Goal: Communication & Community: Answer question/provide support

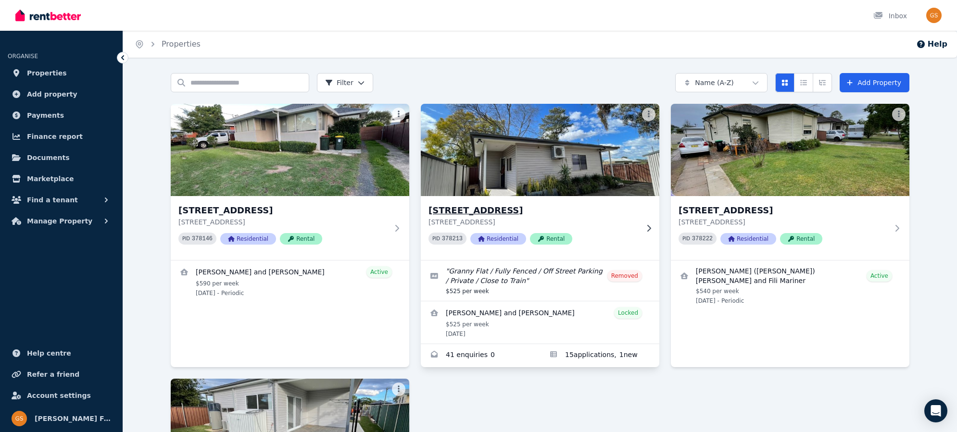
click at [520, 212] on h3 "[STREET_ADDRESS]" at bounding box center [533, 210] width 210 height 13
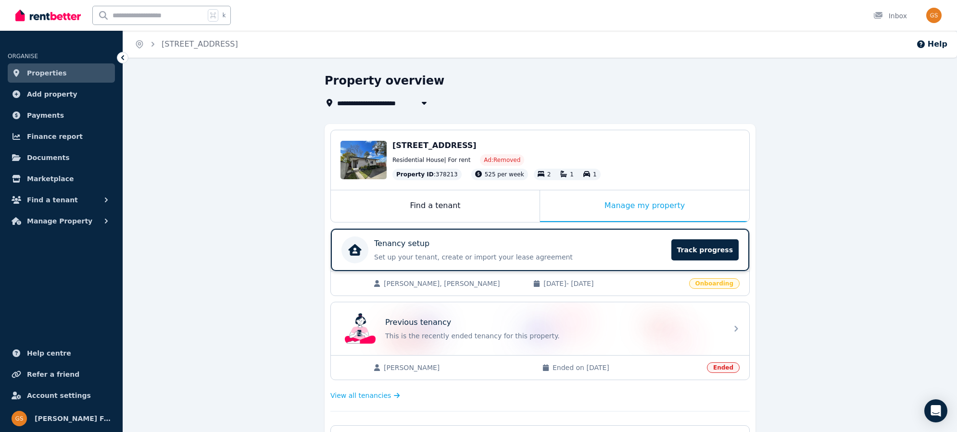
click at [558, 253] on p "Set up your tenant, create or import your lease agreement" at bounding box center [519, 257] width 291 height 10
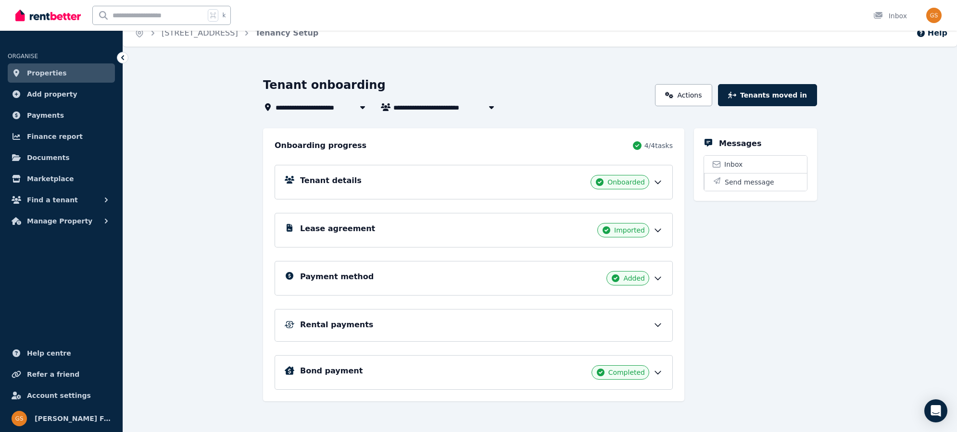
scroll to position [15, 0]
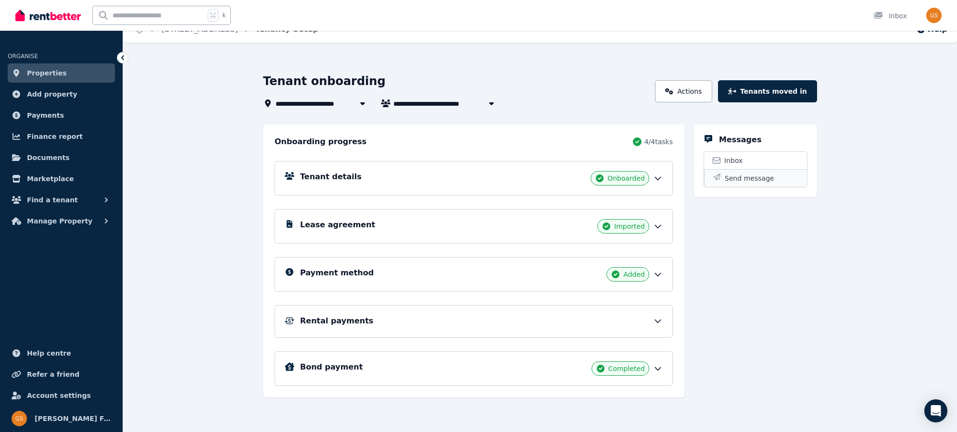
click at [732, 177] on span "Send message" at bounding box center [750, 179] width 50 height 10
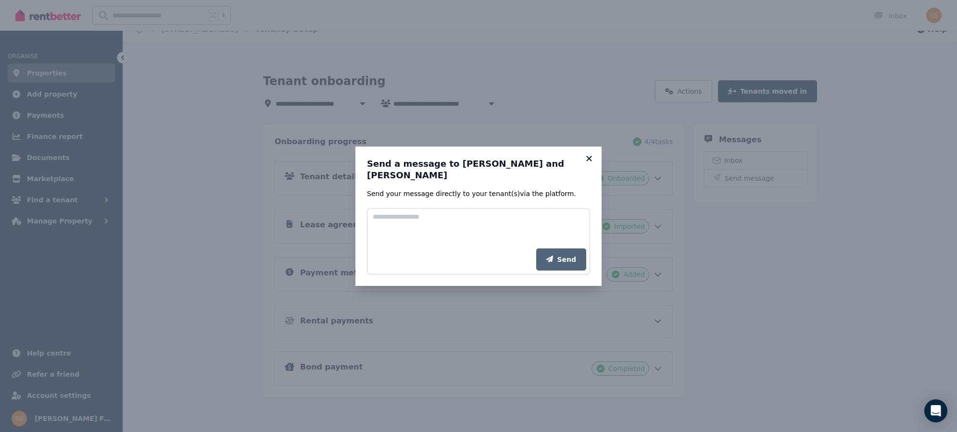
click at [589, 161] on icon at bounding box center [589, 158] width 10 height 9
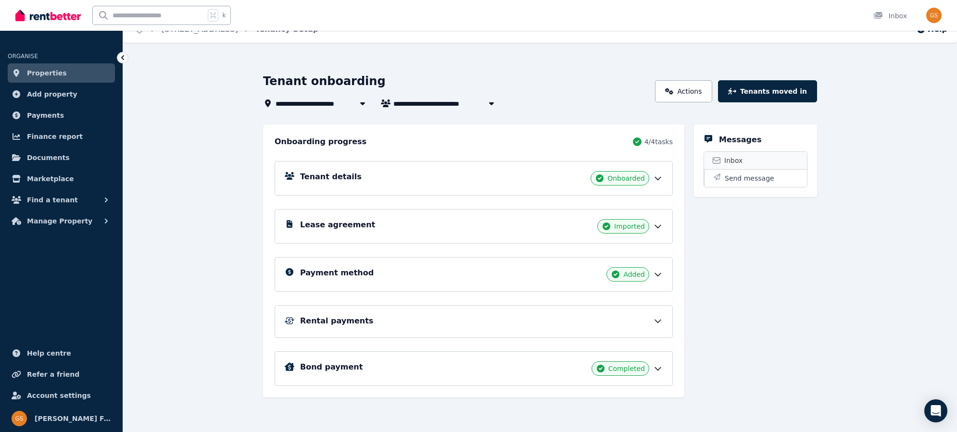
click at [731, 162] on span "Inbox" at bounding box center [733, 161] width 18 height 10
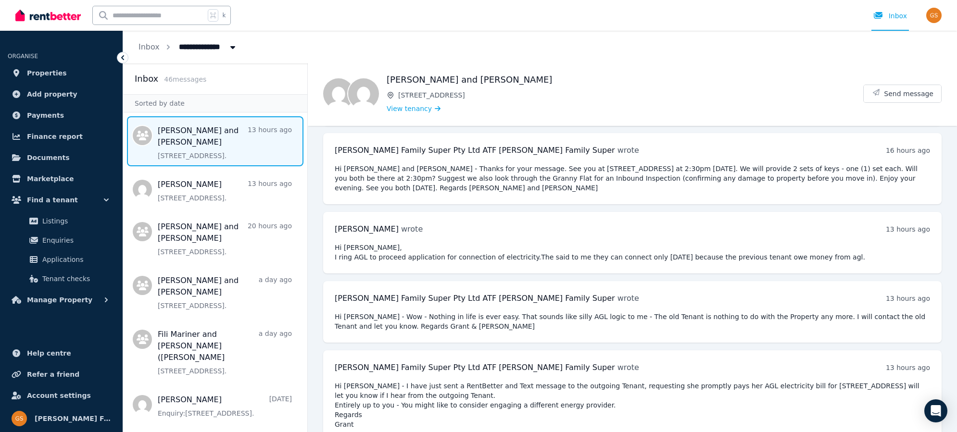
scroll to position [203, 0]
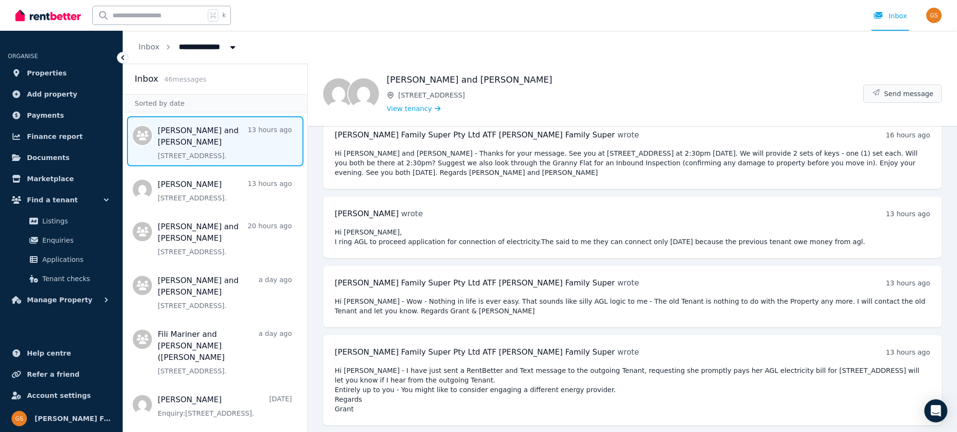
click at [916, 93] on span "Send message" at bounding box center [909, 94] width 50 height 10
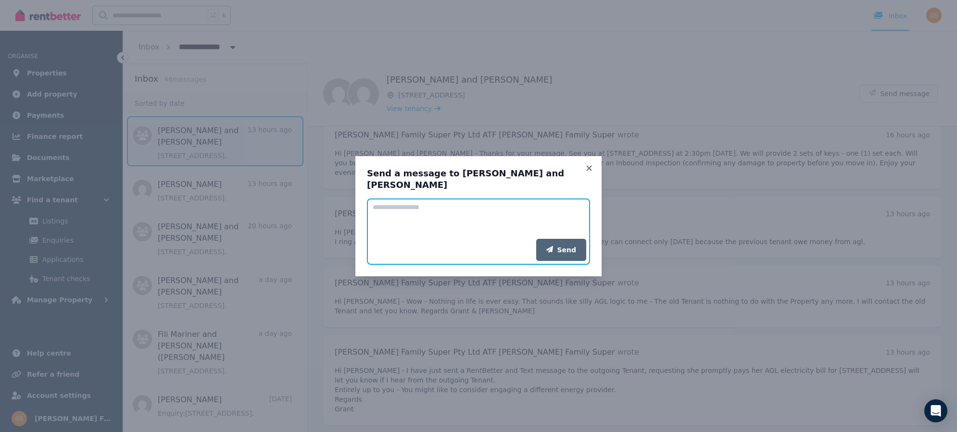
click at [421, 206] on textarea "Add your message" at bounding box center [478, 219] width 223 height 40
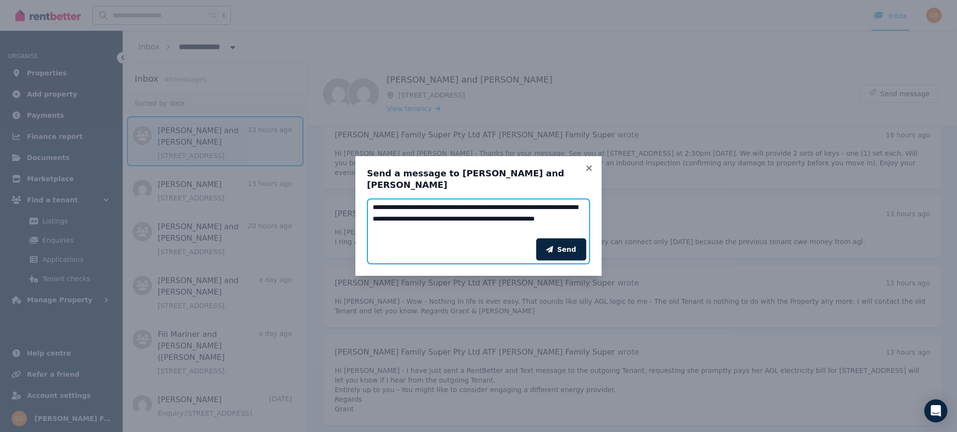
click at [577, 213] on textarea "**********" at bounding box center [478, 219] width 223 height 40
click at [379, 226] on textarea "**********" at bounding box center [478, 219] width 223 height 40
click at [484, 224] on textarea "**********" at bounding box center [478, 219] width 223 height 40
click at [470, 217] on textarea "**********" at bounding box center [478, 219] width 223 height 40
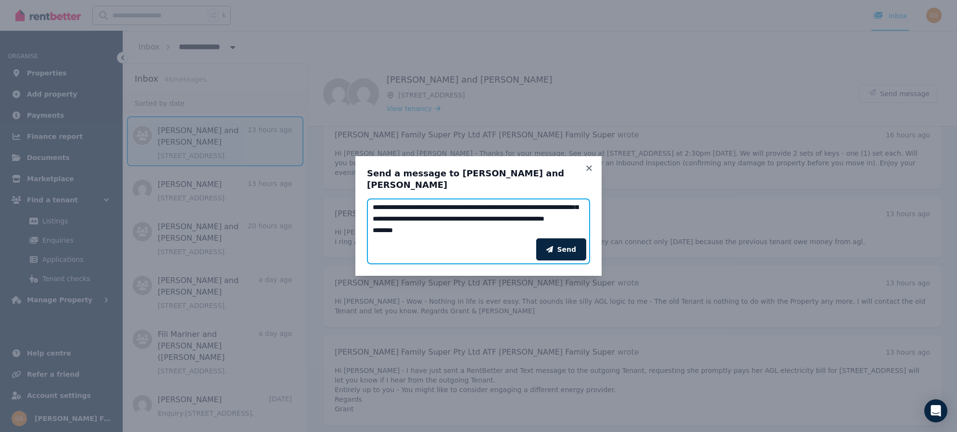
scroll to position [46, 0]
click at [566, 203] on textarea "**********" at bounding box center [478, 219] width 223 height 40
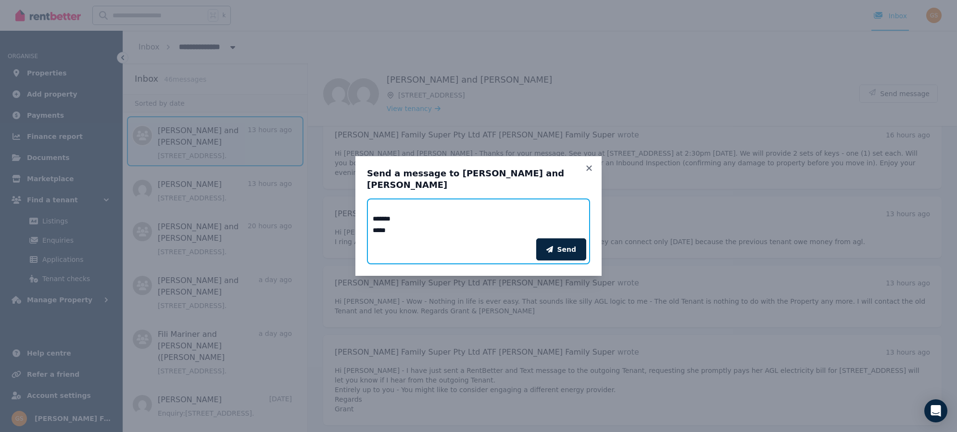
scroll to position [58, 0]
type textarea "**********"
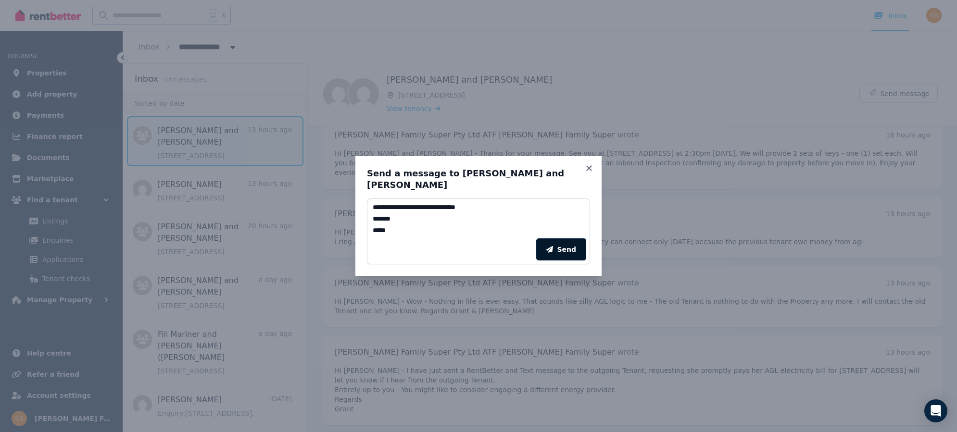
click at [573, 241] on button "Send" at bounding box center [561, 249] width 50 height 22
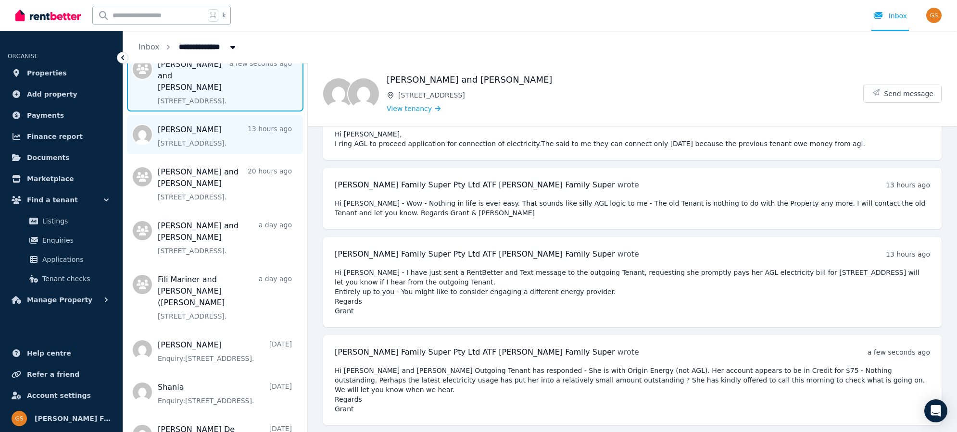
scroll to position [0, 0]
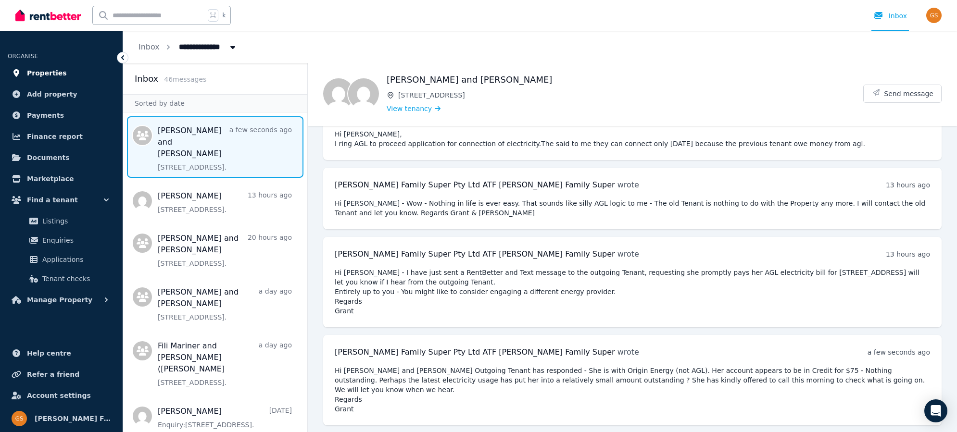
click at [39, 74] on span "Properties" at bounding box center [47, 73] width 40 height 12
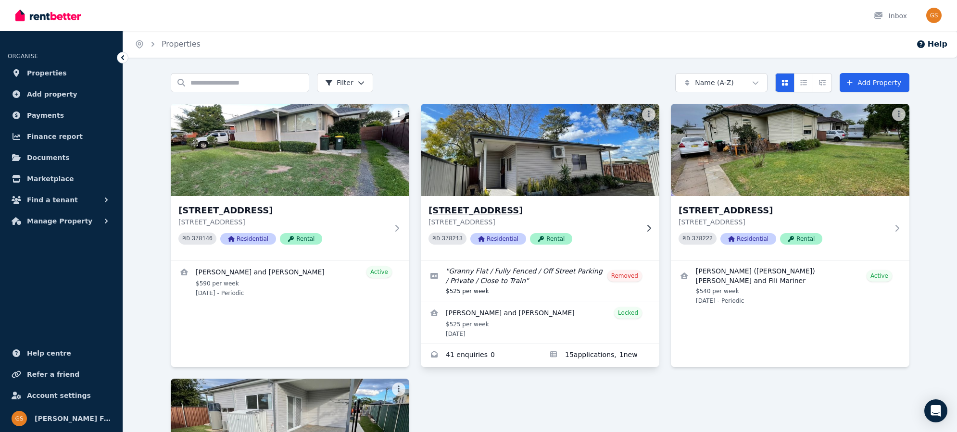
click at [489, 206] on h3 "15A Crown St, Riverstone" at bounding box center [533, 210] width 210 height 13
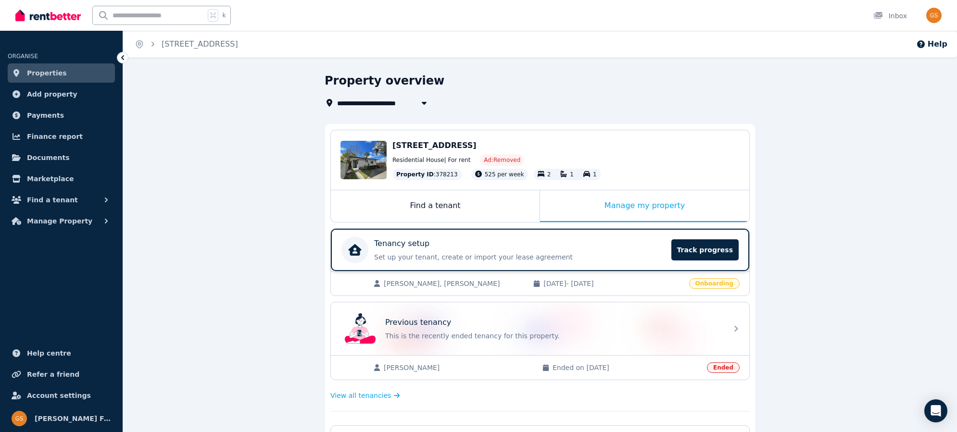
click at [584, 240] on div "Tenancy setup" at bounding box center [519, 244] width 291 height 12
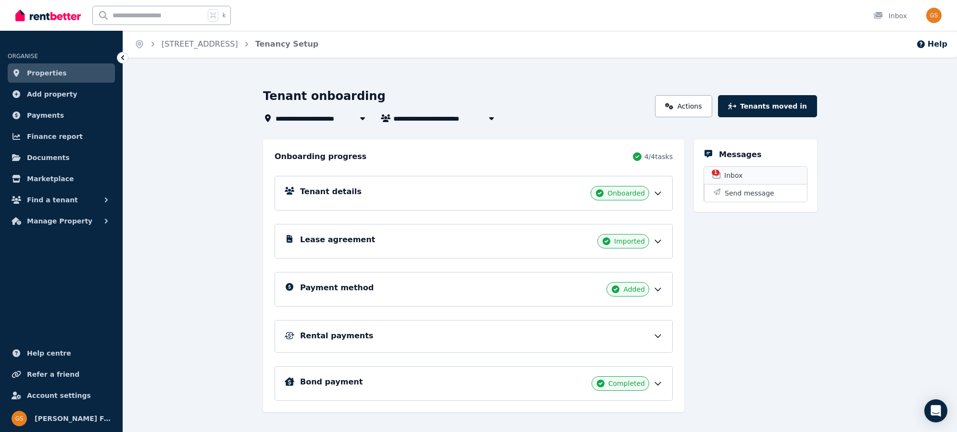
click at [735, 173] on span "Inbox" at bounding box center [733, 176] width 18 height 10
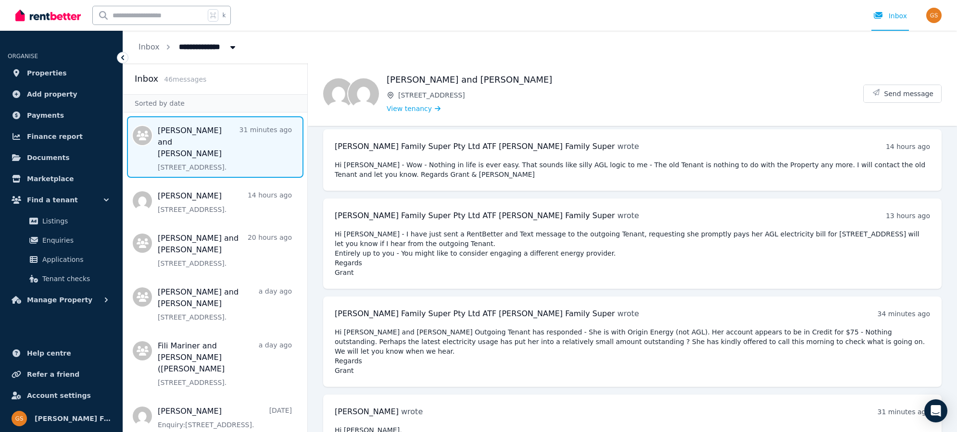
scroll to position [370, 0]
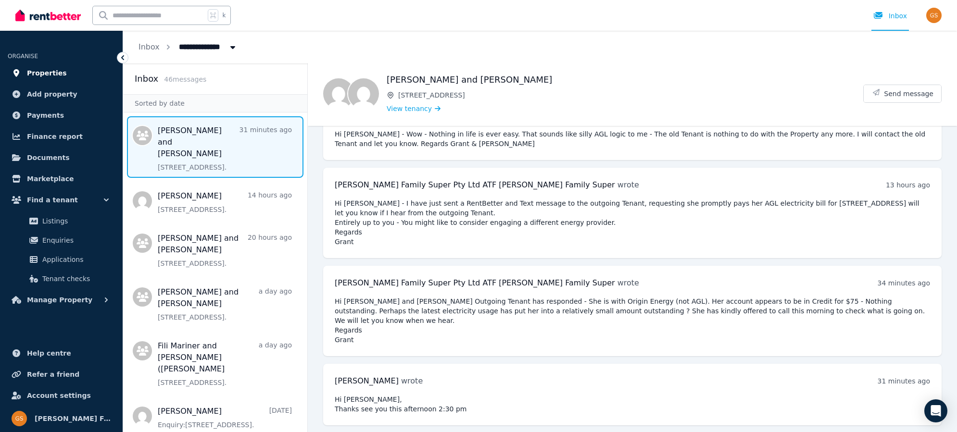
click at [56, 70] on span "Properties" at bounding box center [47, 73] width 40 height 12
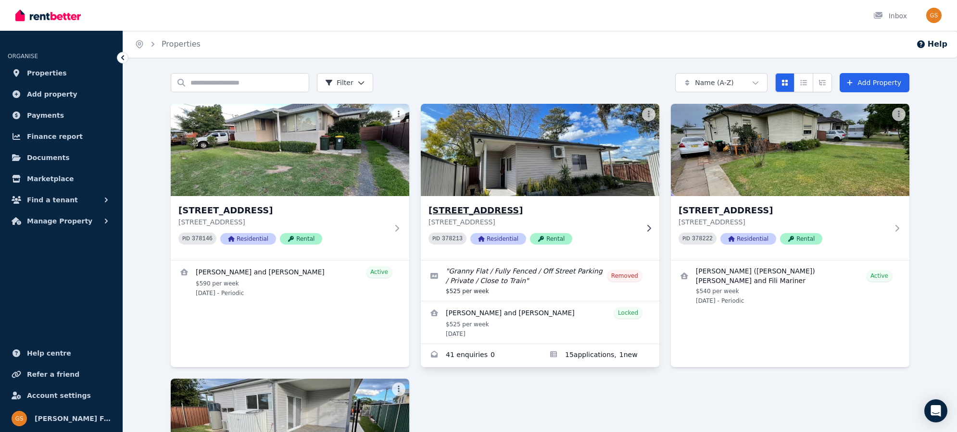
click at [438, 210] on h3 "15A Crown St, Riverstone" at bounding box center [533, 210] width 210 height 13
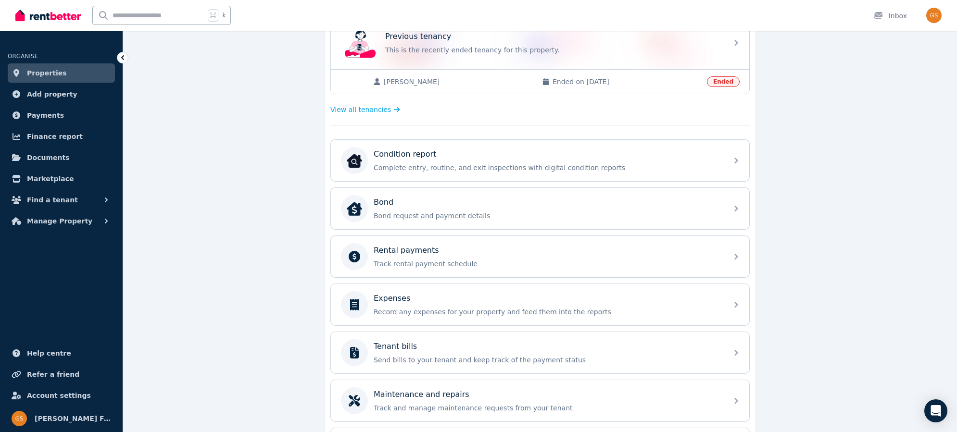
scroll to position [289, 0]
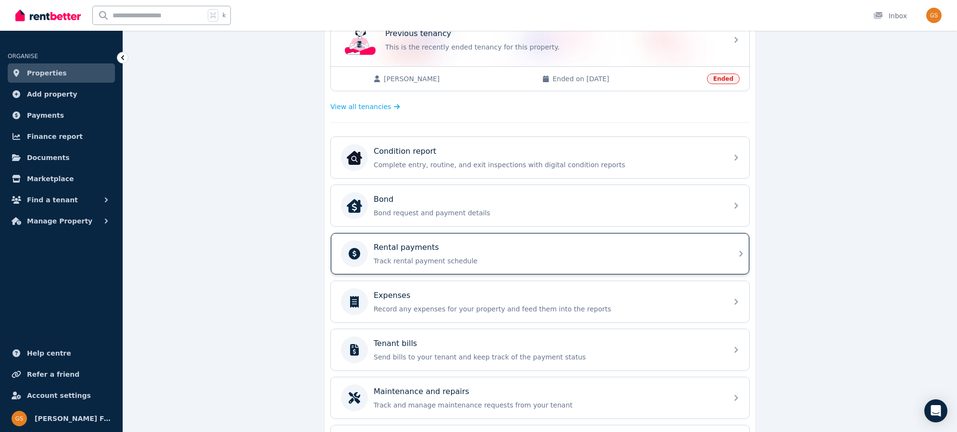
click at [732, 250] on div "Rental payments Track rental payment schedule" at bounding box center [540, 253] width 418 height 41
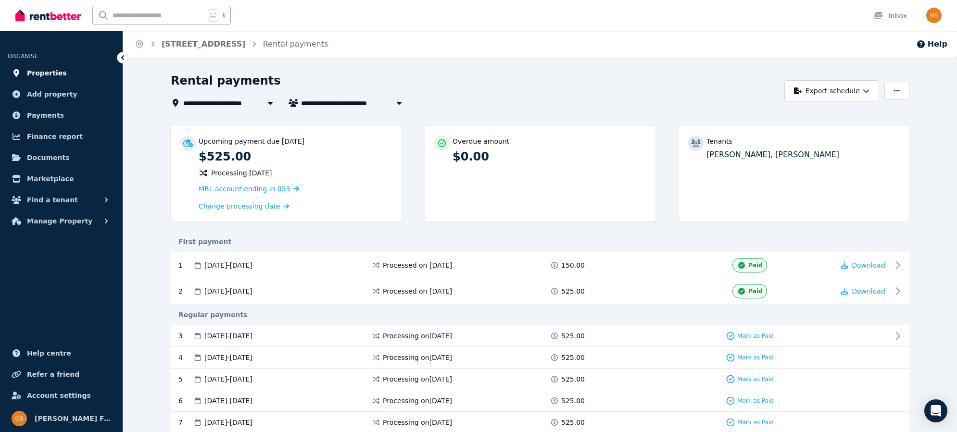
click at [50, 72] on span "Properties" at bounding box center [47, 73] width 40 height 12
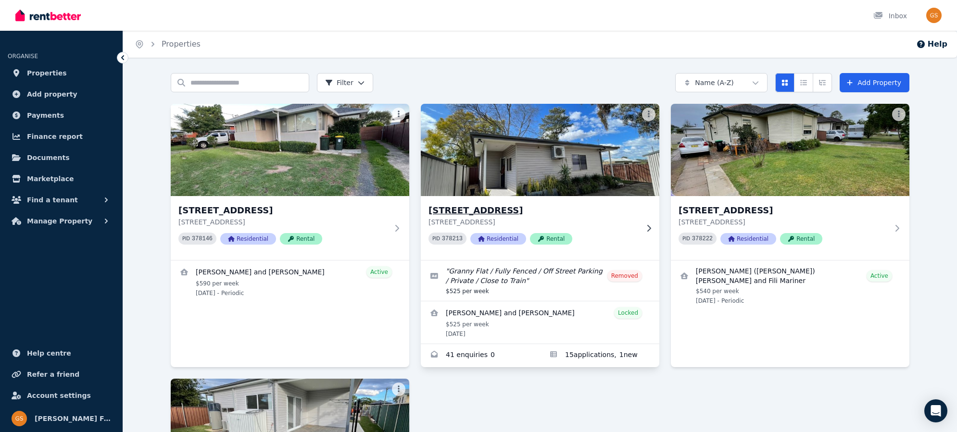
click at [487, 213] on h3 "15A Crown St, Riverstone" at bounding box center [533, 210] width 210 height 13
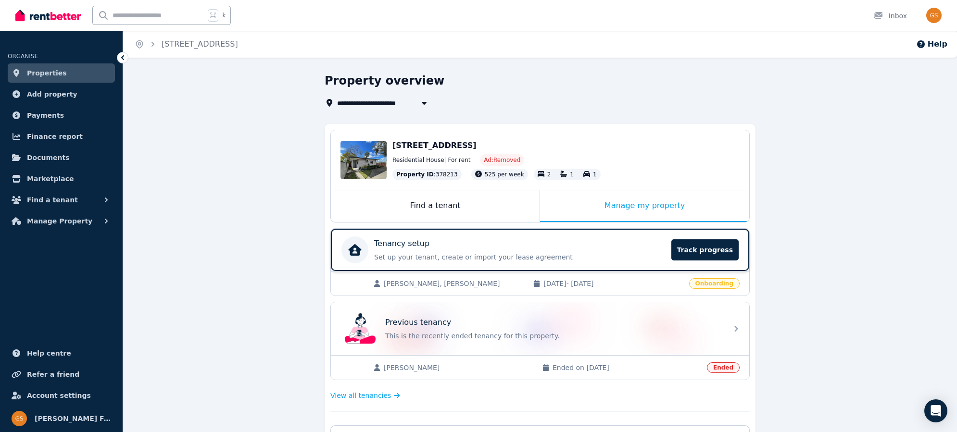
click at [632, 238] on div "Tenancy setup" at bounding box center [519, 244] width 291 height 12
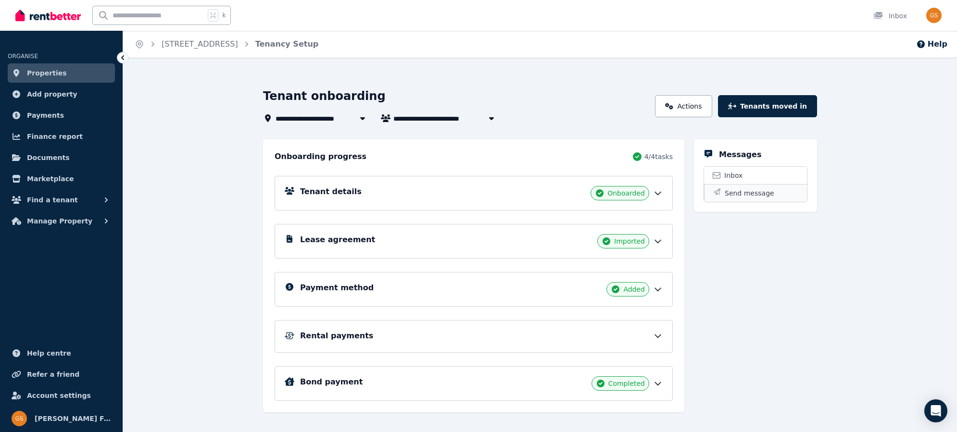
click at [731, 193] on span "Send message" at bounding box center [750, 193] width 50 height 10
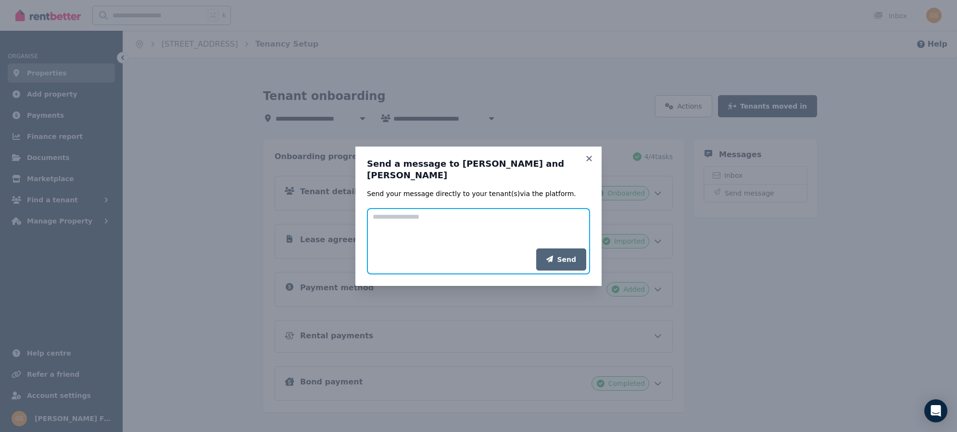
click at [476, 218] on textarea "Add your message" at bounding box center [478, 228] width 223 height 40
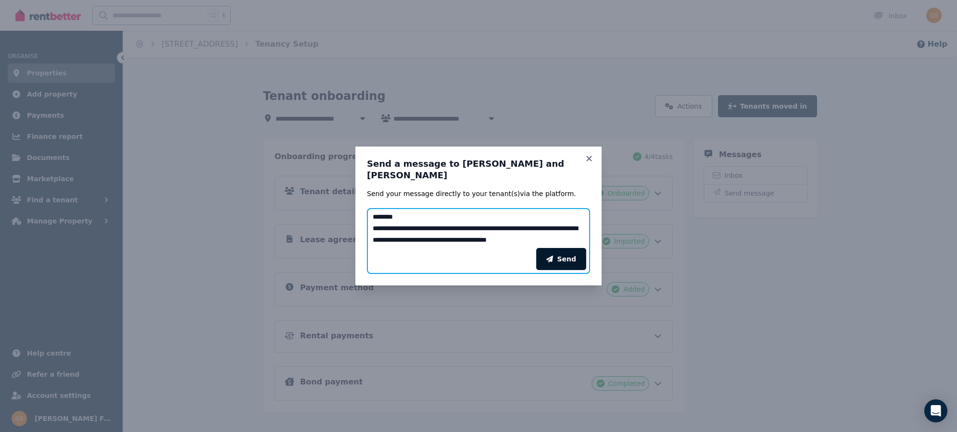
type textarea "**********"
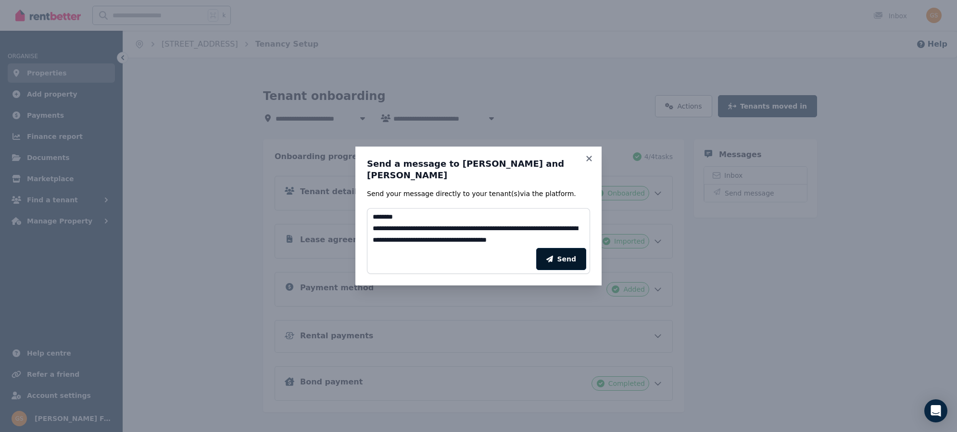
click at [570, 251] on button "Send" at bounding box center [561, 259] width 50 height 22
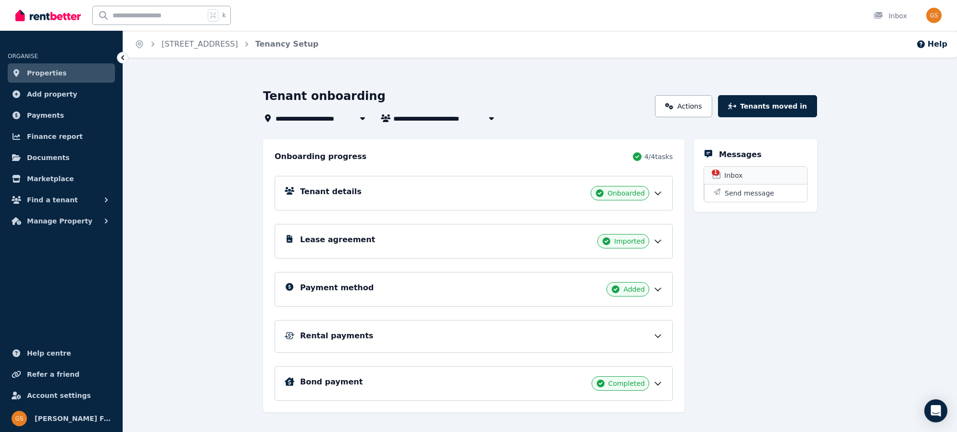
click at [728, 172] on span "Inbox" at bounding box center [733, 176] width 18 height 10
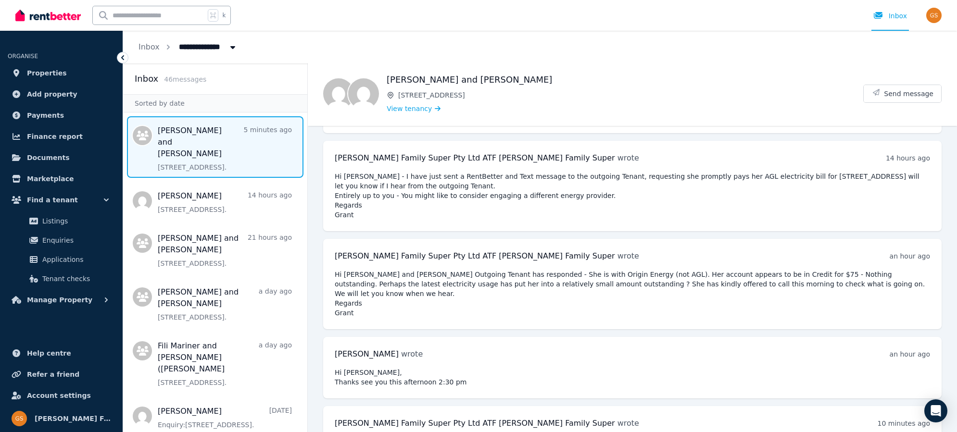
scroll to position [499, 0]
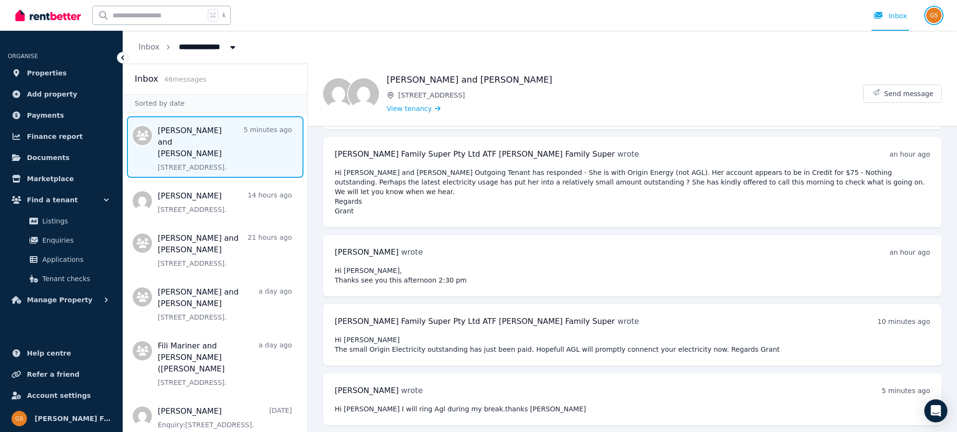
click at [937, 17] on img "button" at bounding box center [933, 15] width 15 height 15
click at [880, 128] on span "Logout" at bounding box center [895, 126] width 92 height 17
